Goal: Information Seeking & Learning: Understand process/instructions

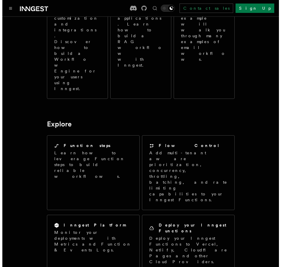
scroll to position [414, 0]
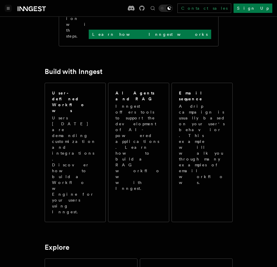
click at [6, 7] on button "Toggle navigation" at bounding box center [8, 8] width 7 height 7
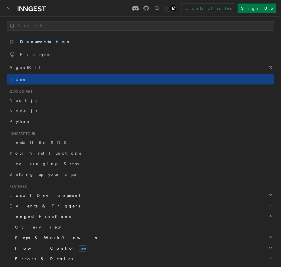
scroll to position [0, 0]
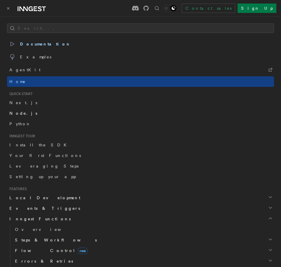
click at [24, 113] on link "Node.js" at bounding box center [140, 113] width 267 height 11
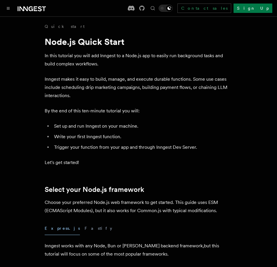
scroll to position [414, 0]
click at [6, 10] on button "Toggle navigation" at bounding box center [8, 8] width 7 height 7
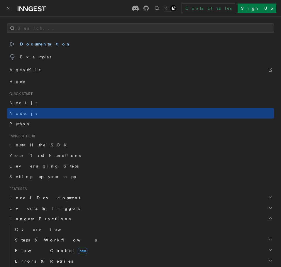
click at [7, 10] on button "Toggle navigation" at bounding box center [8, 8] width 7 height 7
